Goal: Information Seeking & Learning: Learn about a topic

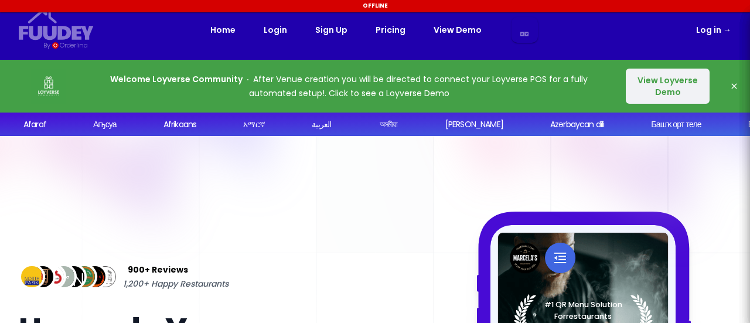
select select "en"
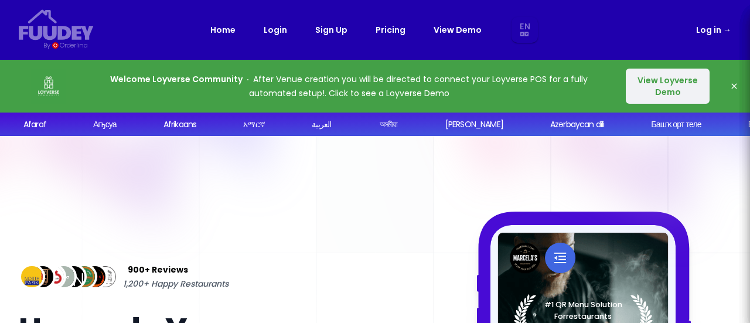
select select "en"
click at [662, 87] on button "View Loyverse Demo" at bounding box center [668, 86] width 84 height 35
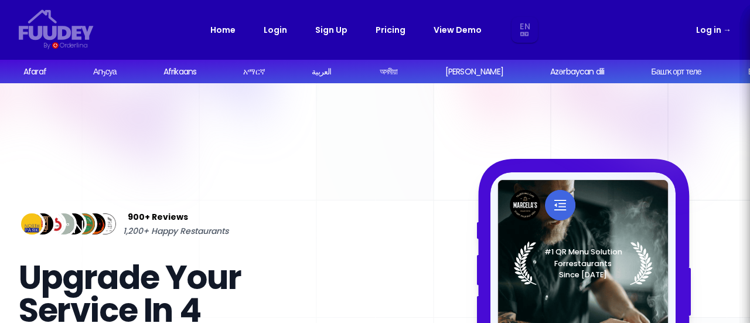
select select "en"
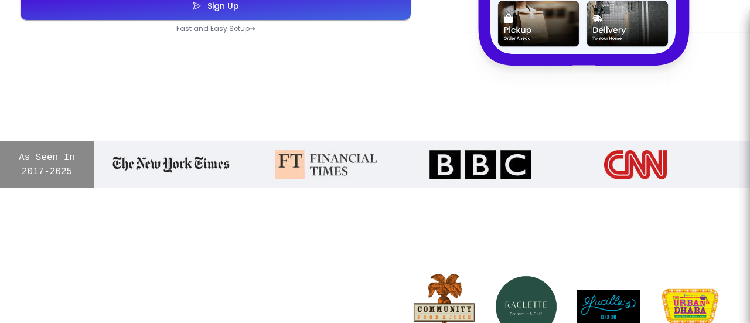
scroll to position [469, 0]
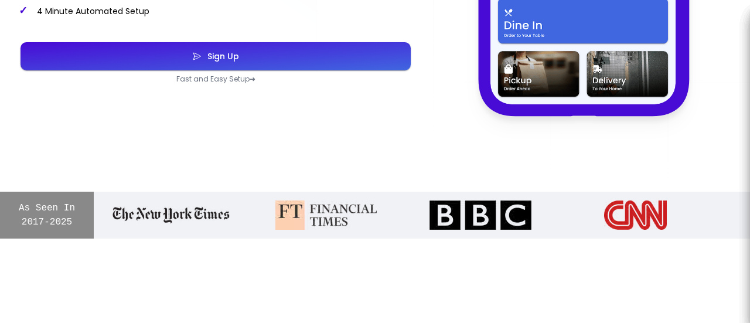
select select "en"
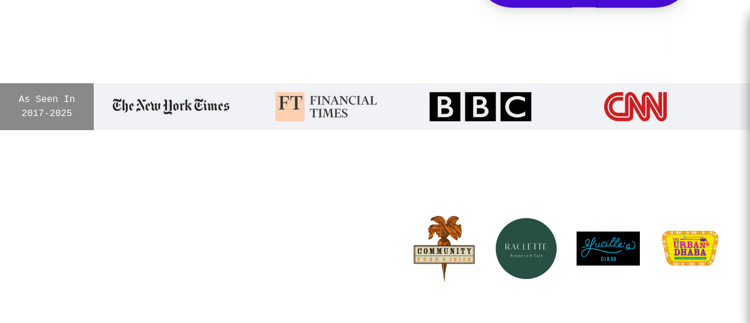
scroll to position [586, 0]
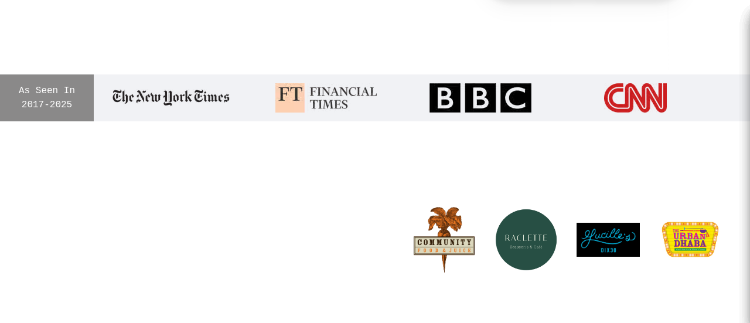
select select "en"
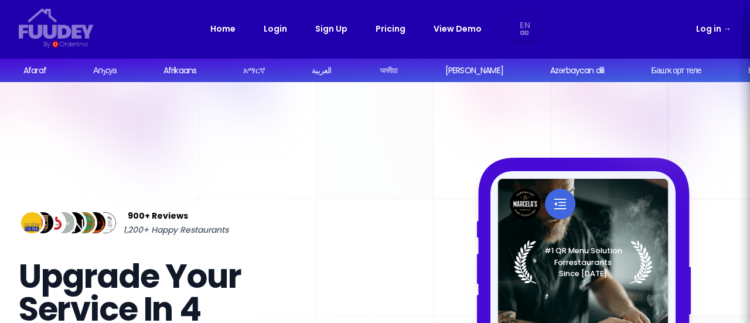
scroll to position [0, 0]
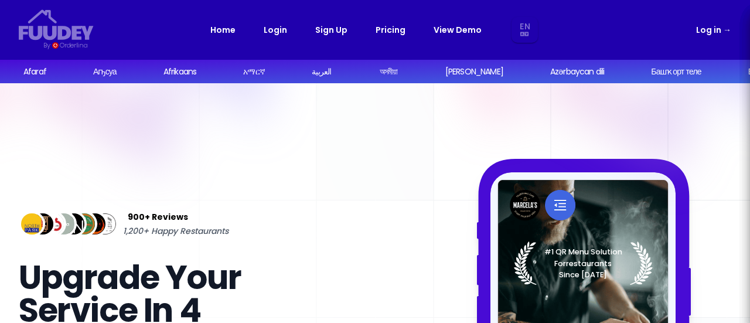
click at [381, 28] on link "Pricing" at bounding box center [391, 30] width 30 height 14
select select "en"
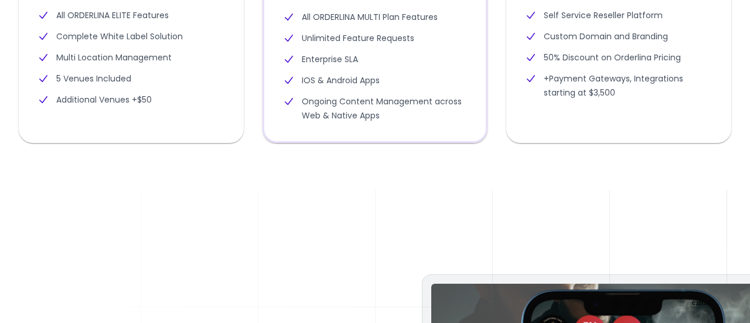
scroll to position [1629, 0]
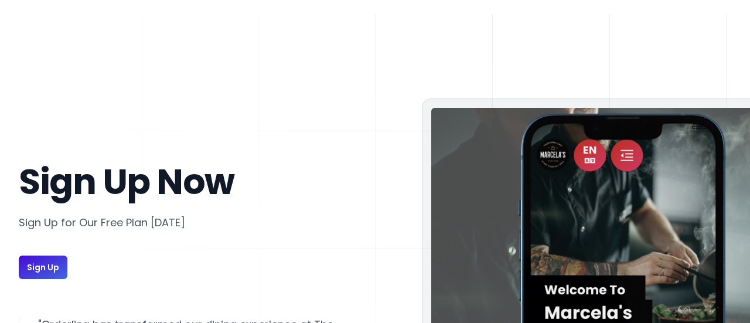
select select "en"
